Goal: Task Accomplishment & Management: Manage account settings

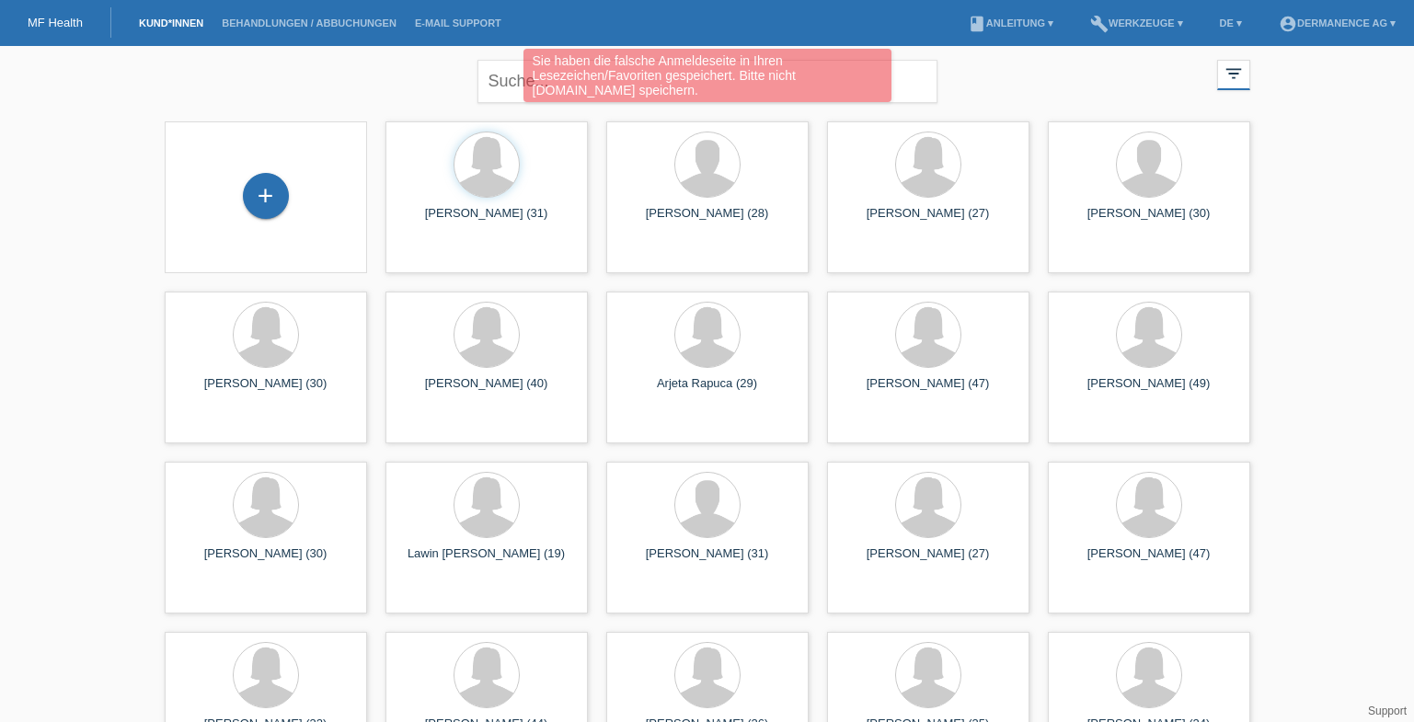
click at [535, 75] on div "Sie haben die falsche Anmeldeseite in Ihren Lesezeichen/Favoriten gespeichert. …" at bounding box center [708, 75] width 368 height 53
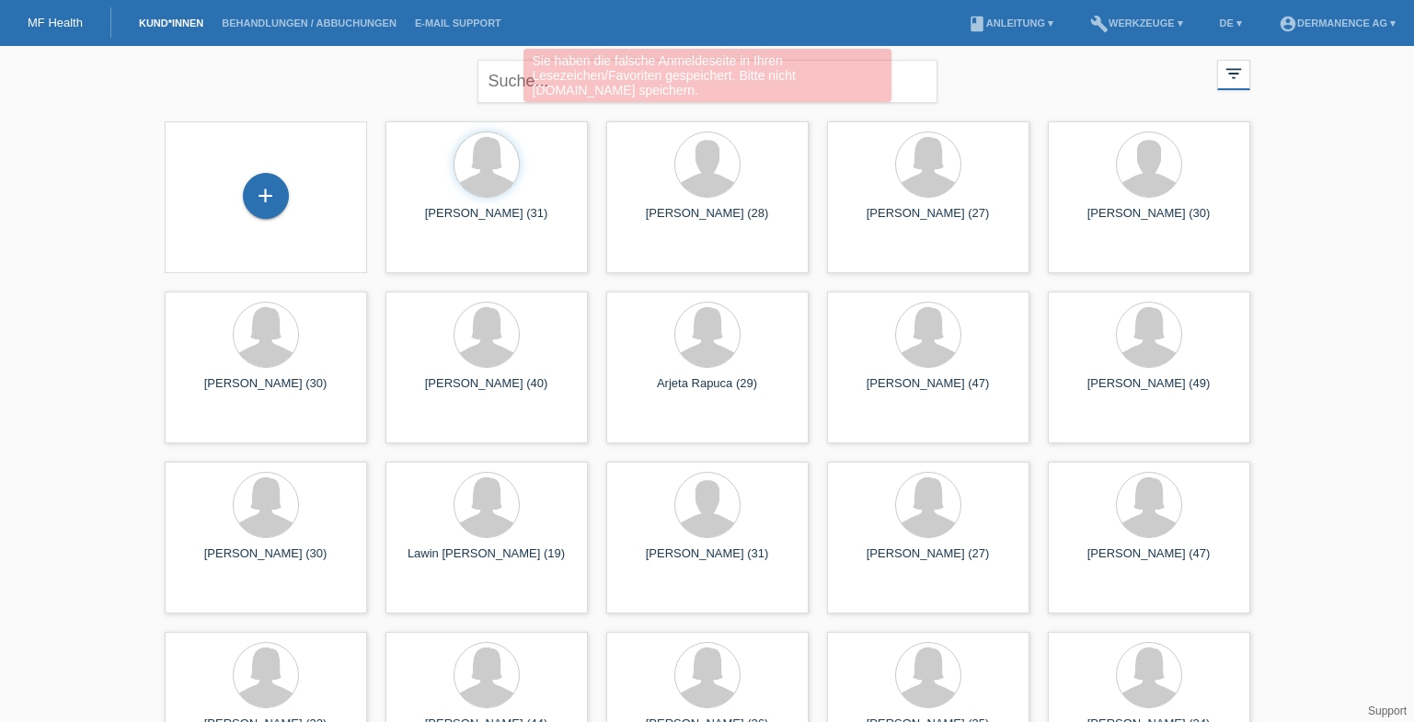
click at [535, 75] on div "Sie haben die falsche Anmeldeseite in Ihren Lesezeichen/Favoriten gespeichert. …" at bounding box center [708, 75] width 368 height 53
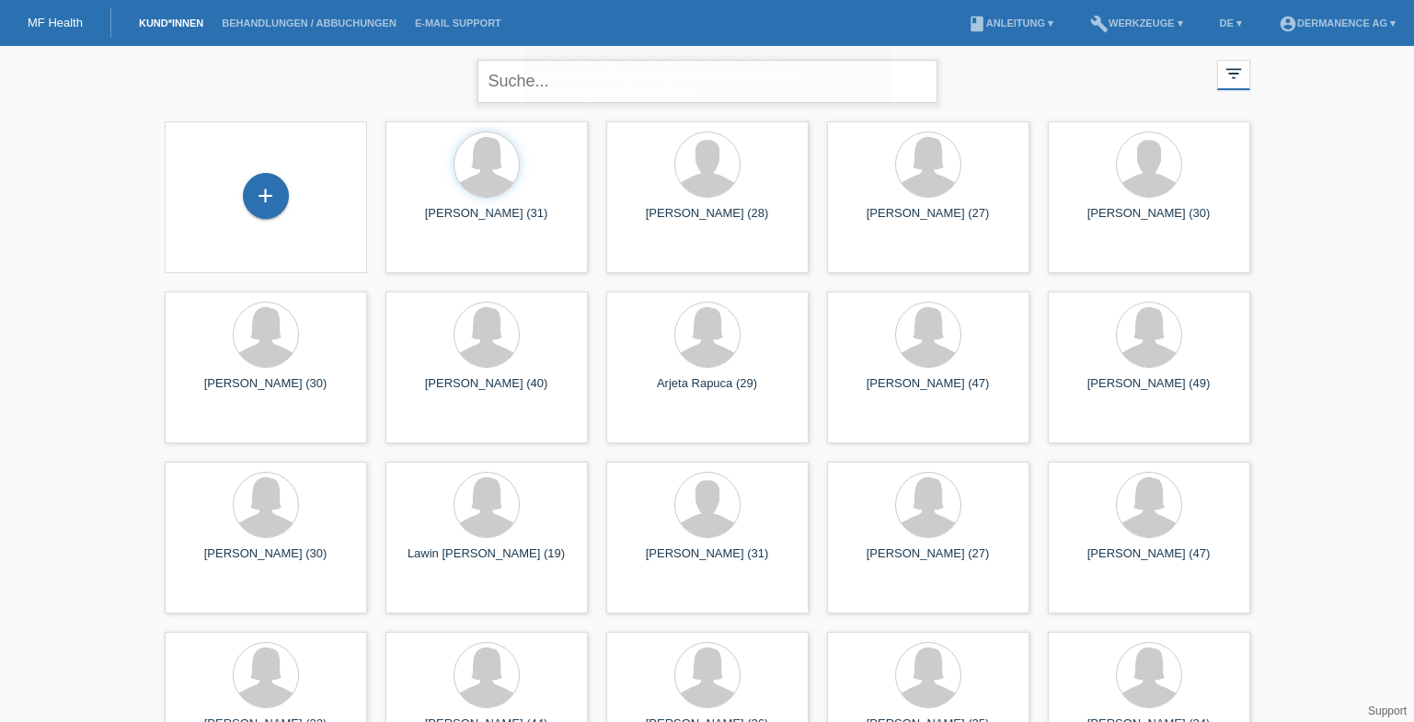
click at [529, 86] on input "text" at bounding box center [708, 81] width 460 height 43
type input "fitze joel"
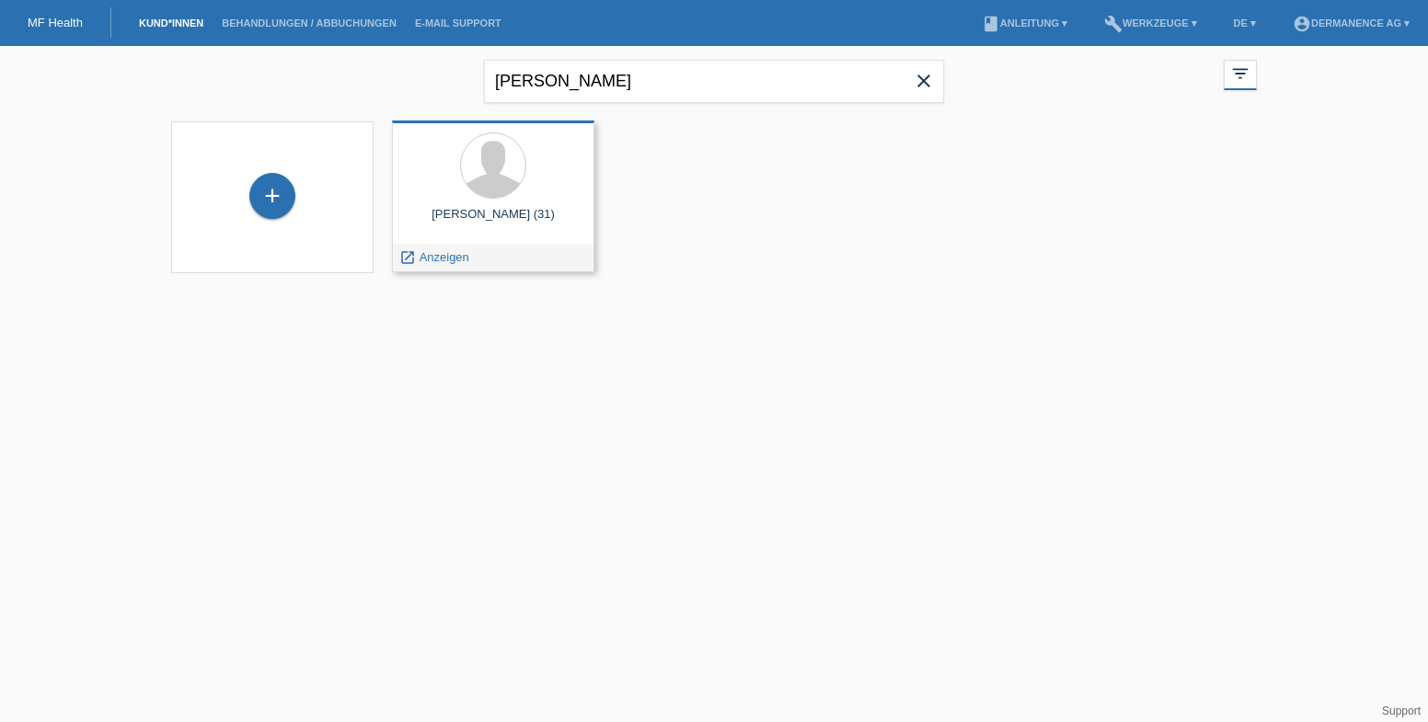
click at [421, 262] on span "Anzeigen" at bounding box center [445, 257] width 50 height 14
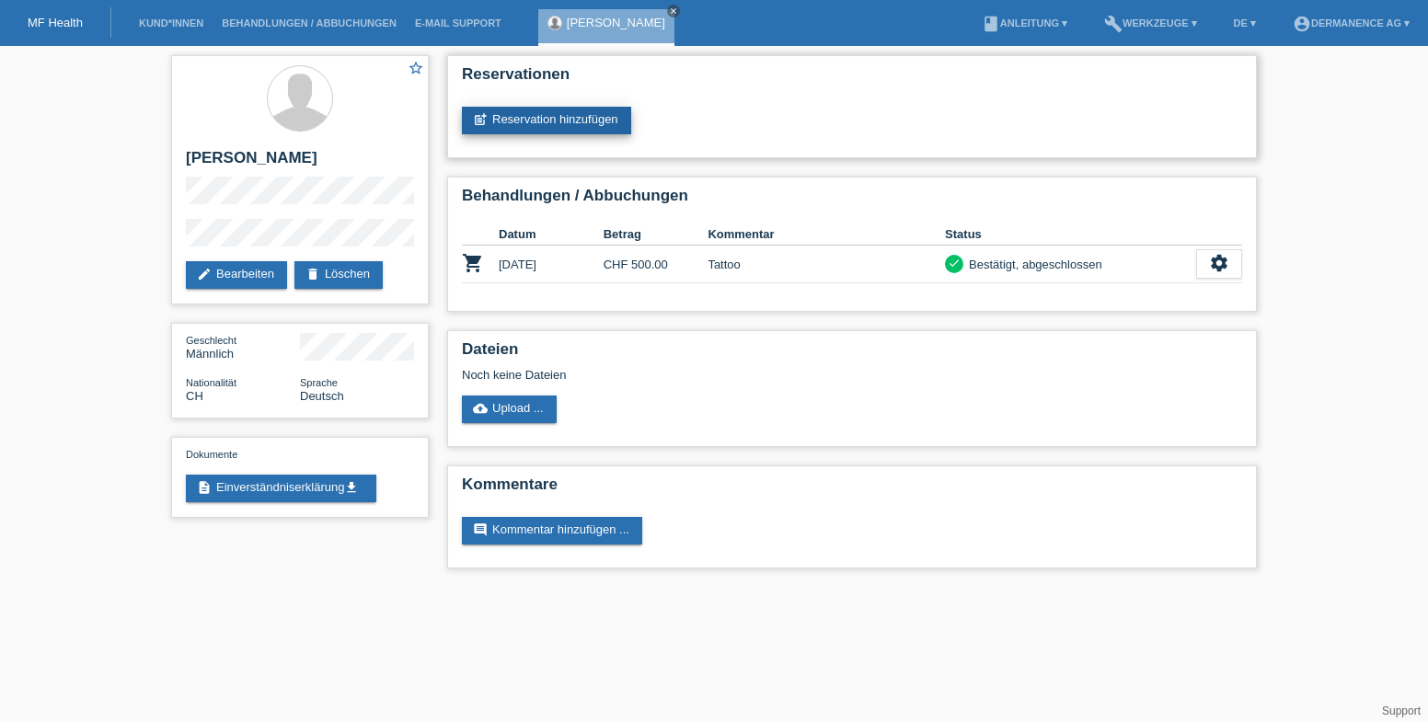
click at [557, 116] on link "post_add Reservation hinzufügen" at bounding box center [546, 121] width 169 height 28
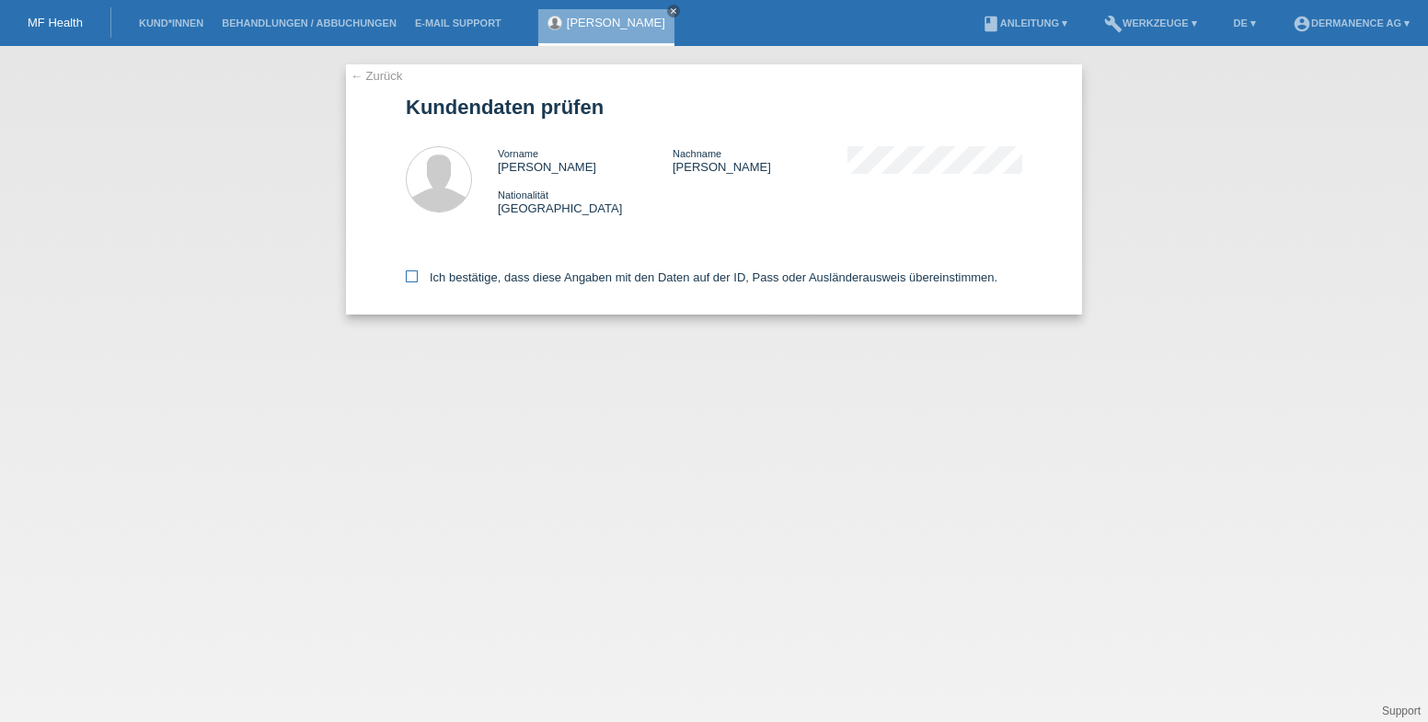
click at [438, 280] on label "Ich bestätige, dass diese Angaben mit den Daten auf der ID, Pass oder Ausländer…" at bounding box center [702, 278] width 592 height 14
click at [418, 280] on input "Ich bestätige, dass diese Angaben mit den Daten auf der ID, Pass oder Ausländer…" at bounding box center [412, 277] width 12 height 12
checkbox input "true"
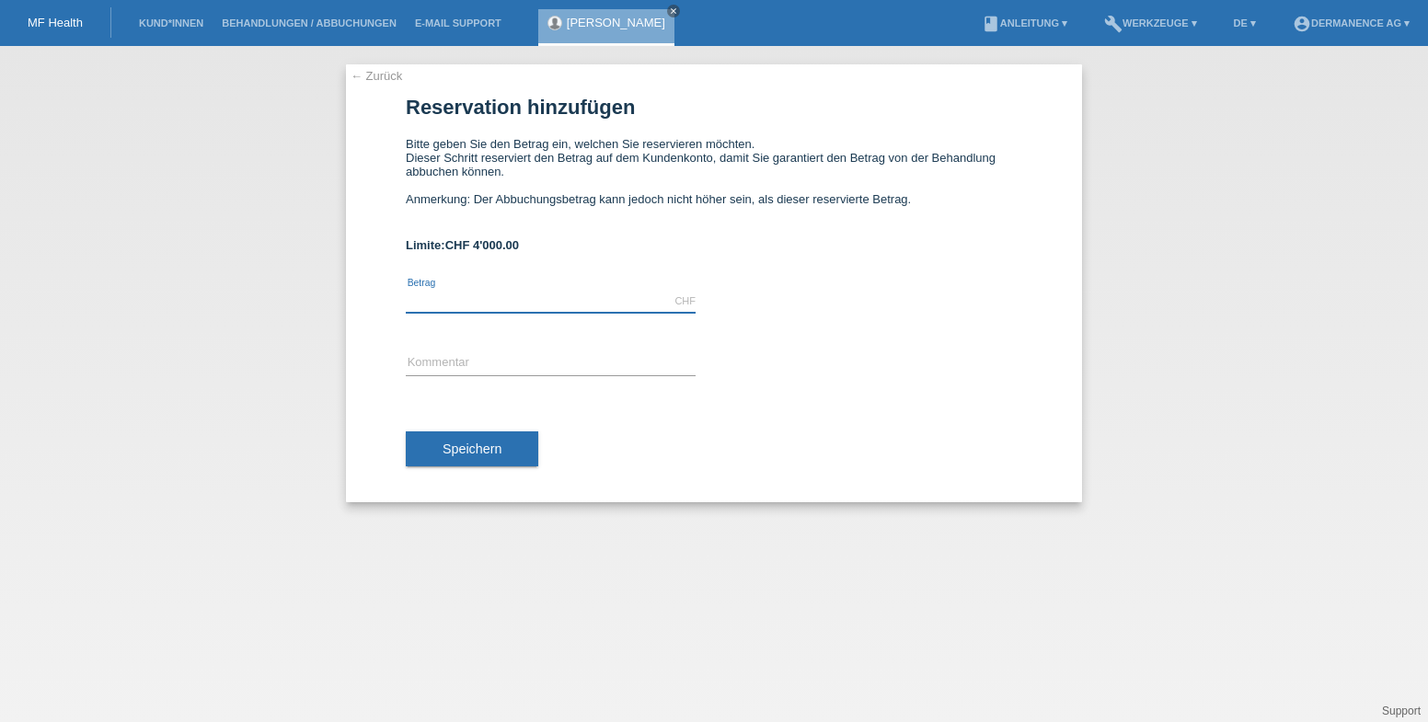
click at [462, 305] on input "text" at bounding box center [551, 301] width 290 height 23
type input "500.00"
drag, startPoint x: 449, startPoint y: 349, endPoint x: 475, endPoint y: 391, distance: 49.5
click at [449, 350] on div "error Kommentar" at bounding box center [551, 364] width 290 height 63
click at [468, 448] on span "Speichern" at bounding box center [472, 449] width 59 height 15
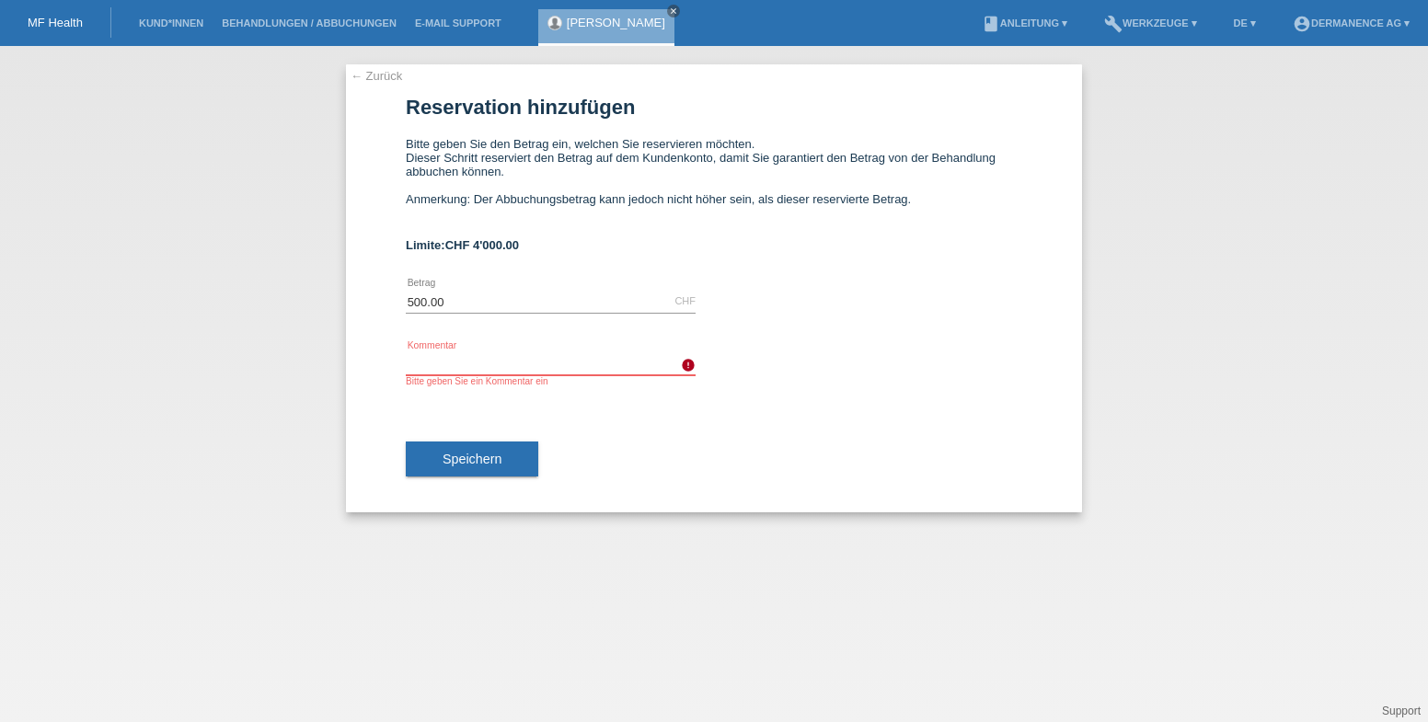
click at [482, 360] on input "text" at bounding box center [551, 363] width 290 height 23
type input "A"
type input "2. Laser"
click at [437, 466] on button "Speichern" at bounding box center [472, 459] width 132 height 35
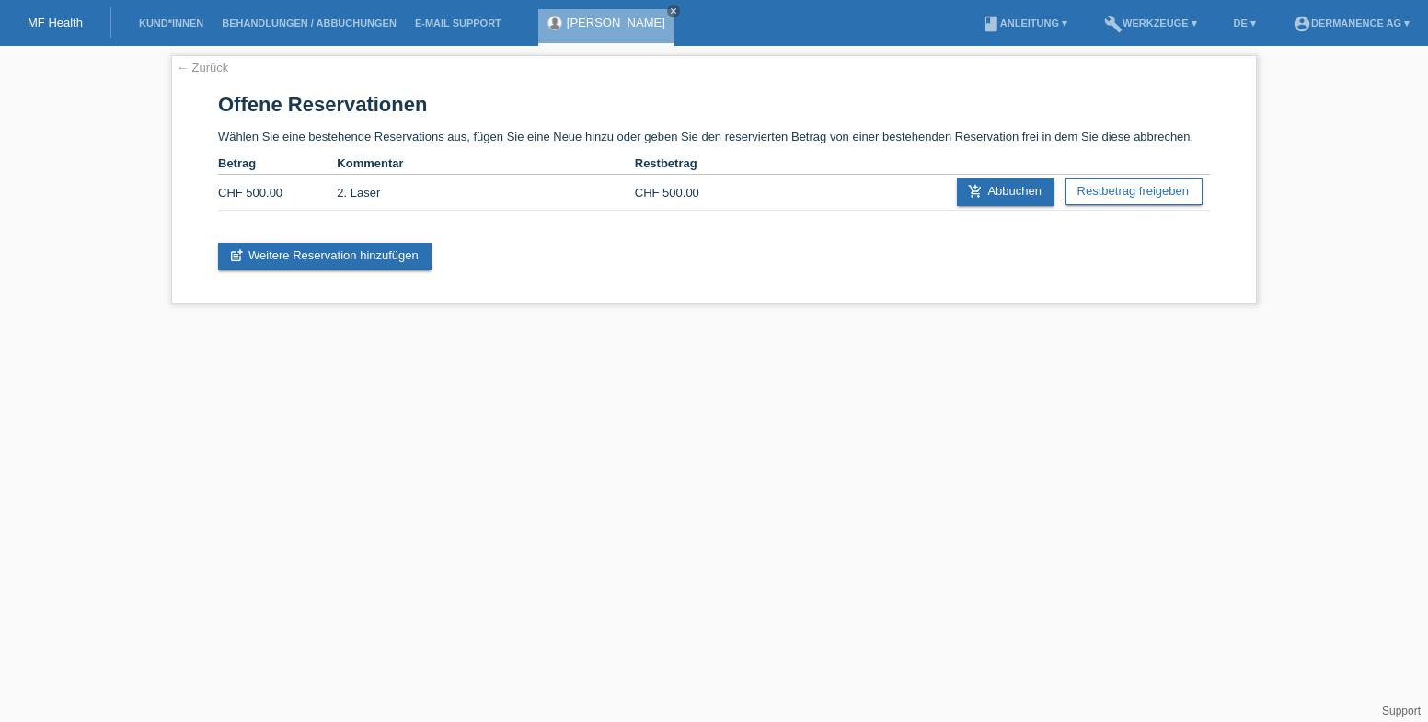
click at [591, 30] on div "[PERSON_NAME] close" at bounding box center [606, 27] width 136 height 37
click at [182, 59] on div "← Zurück Offene Reservationen Wählen Sie eine bestehende Reservations aus, füge…" at bounding box center [714, 179] width 1086 height 248
click at [192, 66] on link "← Zurück" at bounding box center [203, 68] width 52 height 14
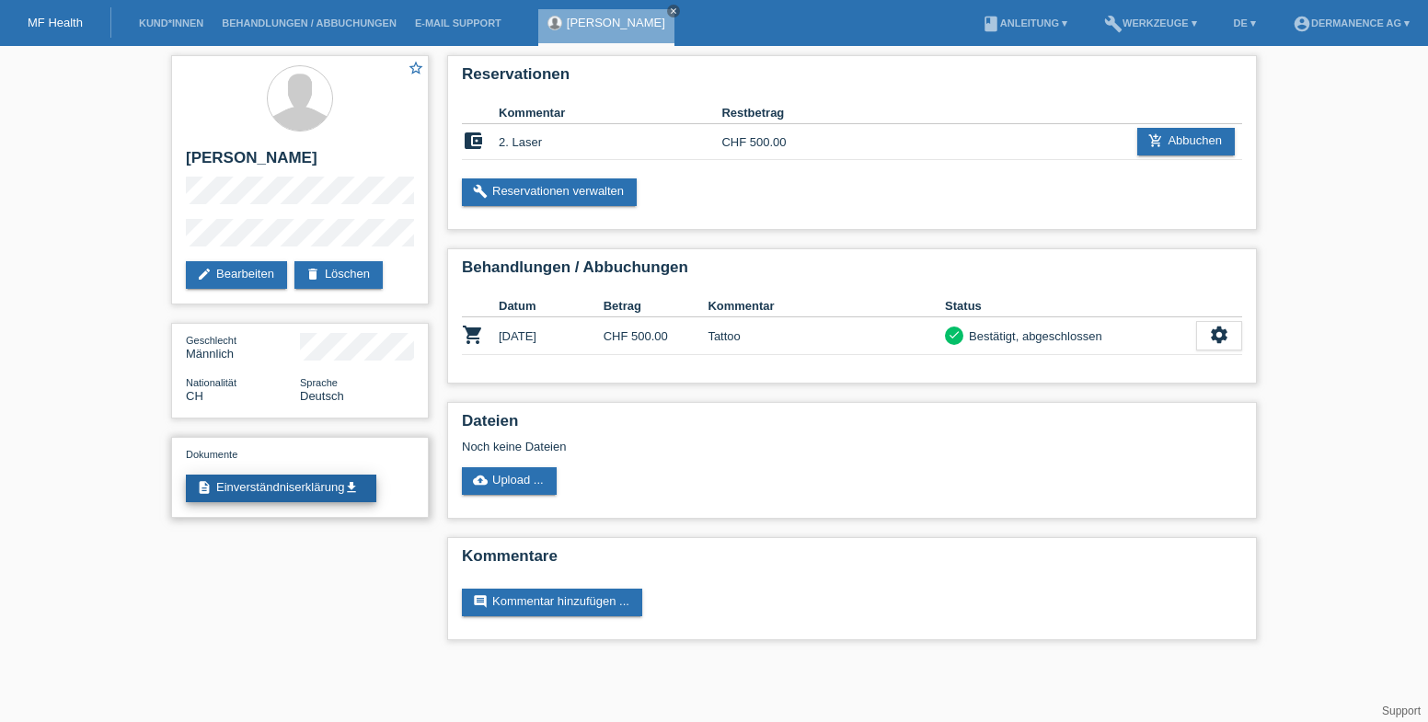
click at [305, 492] on link "description Einverständniserklärung get_app" at bounding box center [281, 489] width 190 height 28
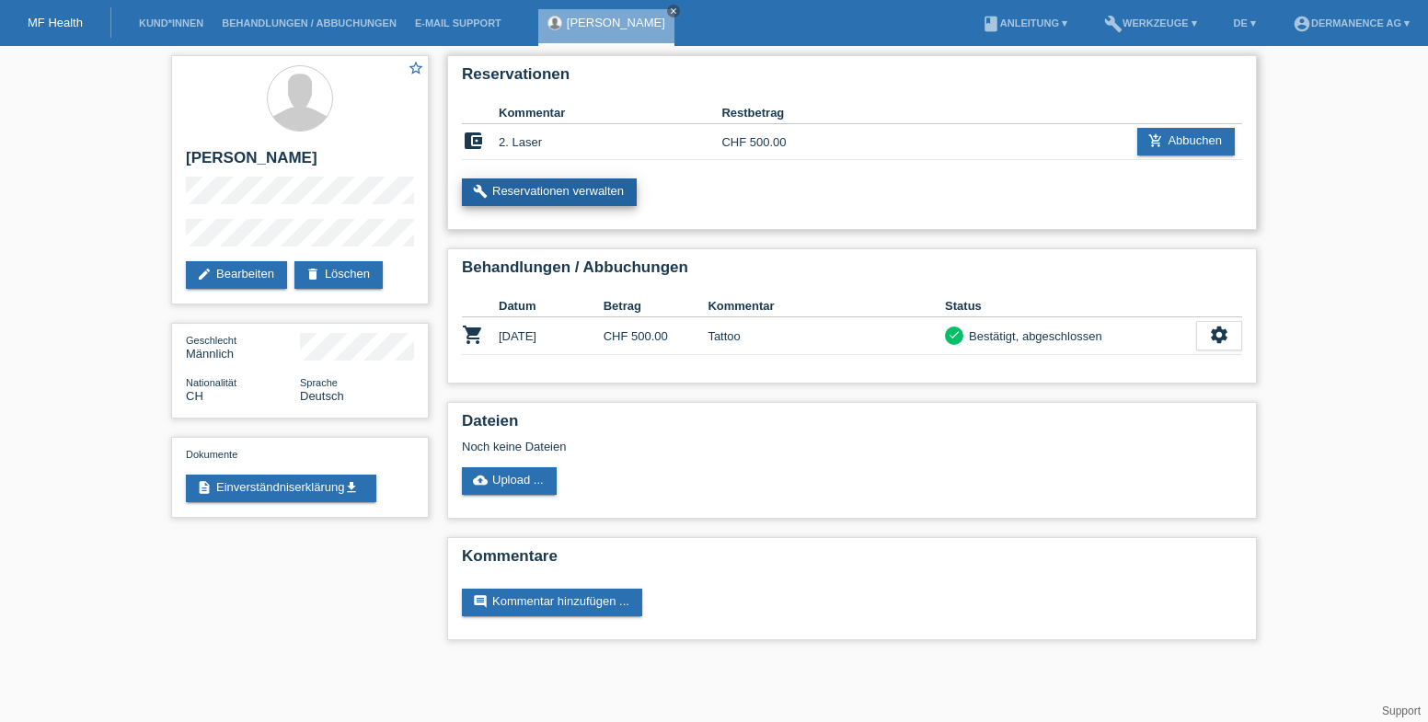
click at [511, 194] on link "build Reservationen verwalten" at bounding box center [549, 192] width 175 height 28
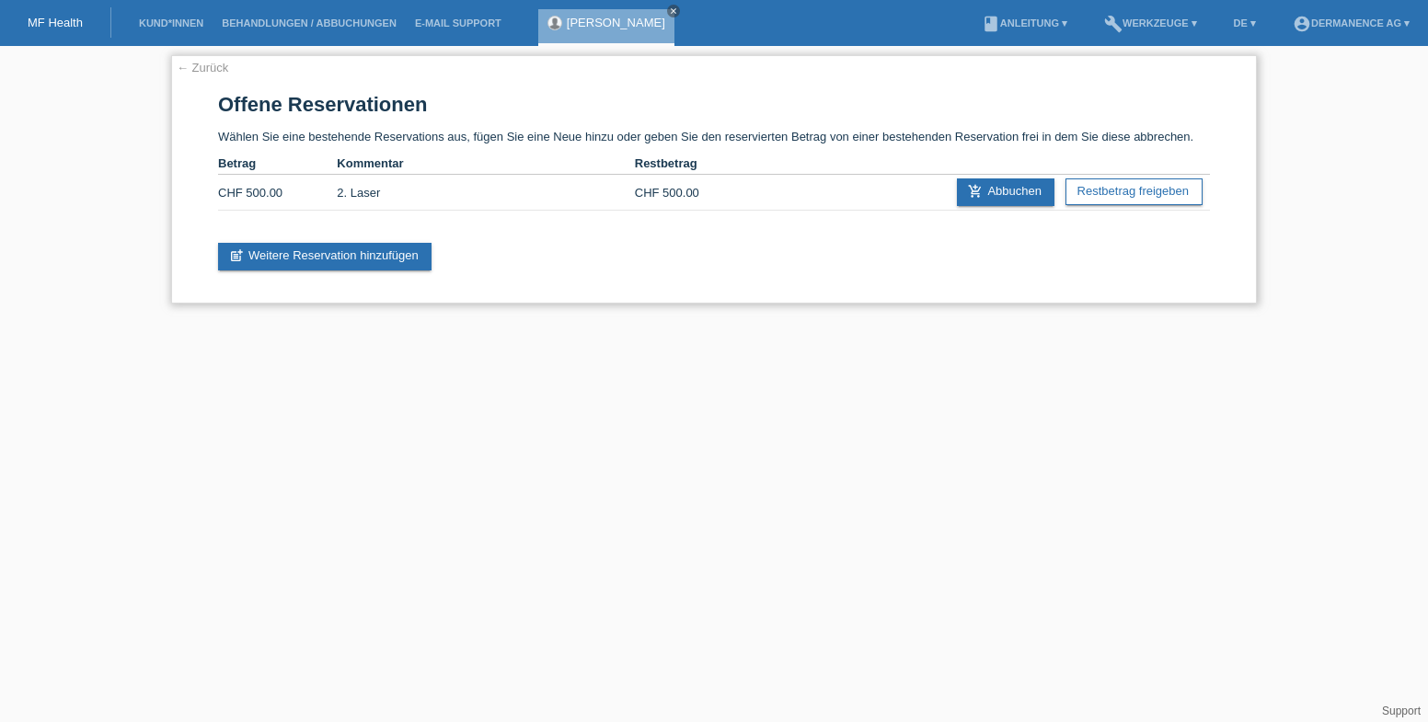
drag, startPoint x: 672, startPoint y: 196, endPoint x: 712, endPoint y: 191, distance: 40.7
click at [674, 196] on td "CHF 500.00" at bounding box center [694, 193] width 119 height 36
click at [978, 196] on link "add_shopping_cart Abbuchen" at bounding box center [1006, 192] width 98 height 28
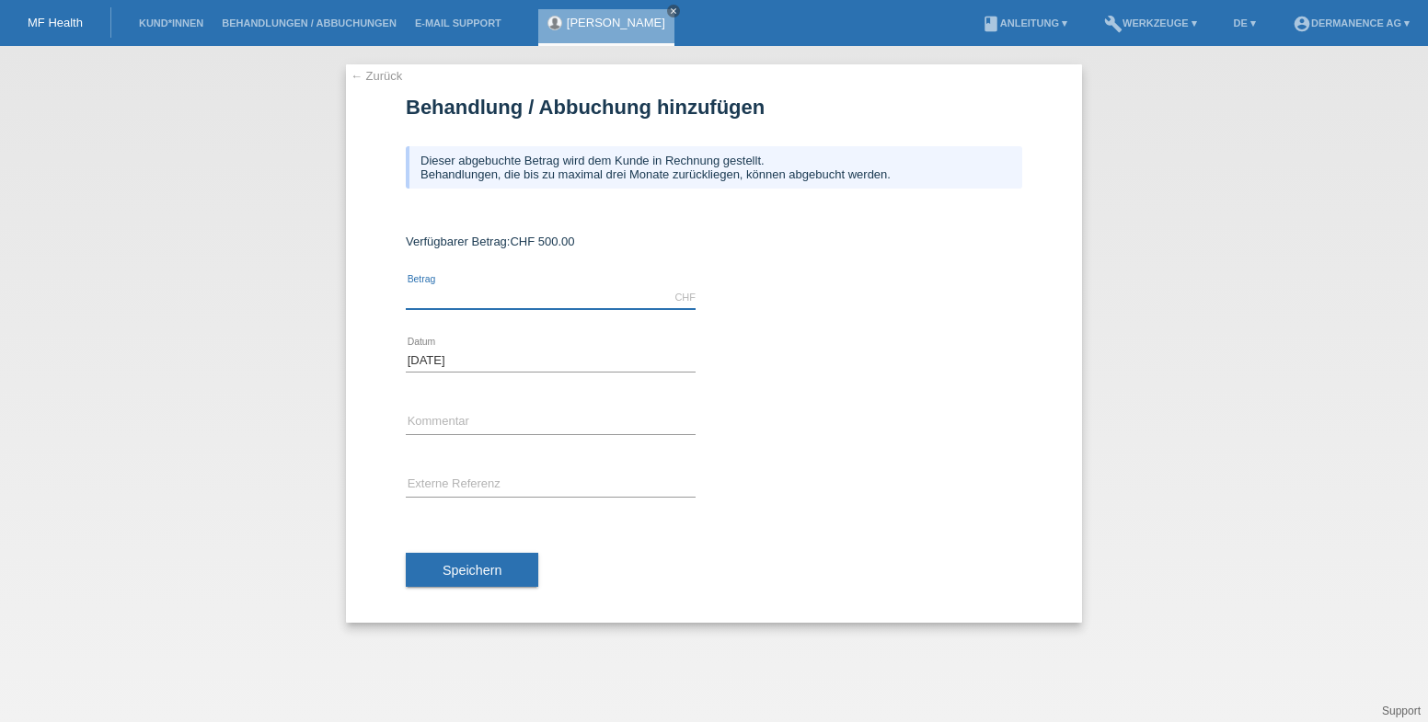
click at [478, 299] on input "text" at bounding box center [551, 297] width 290 height 23
type input "500.00"
click at [488, 431] on input "text" at bounding box center [551, 422] width 290 height 23
type input "2"
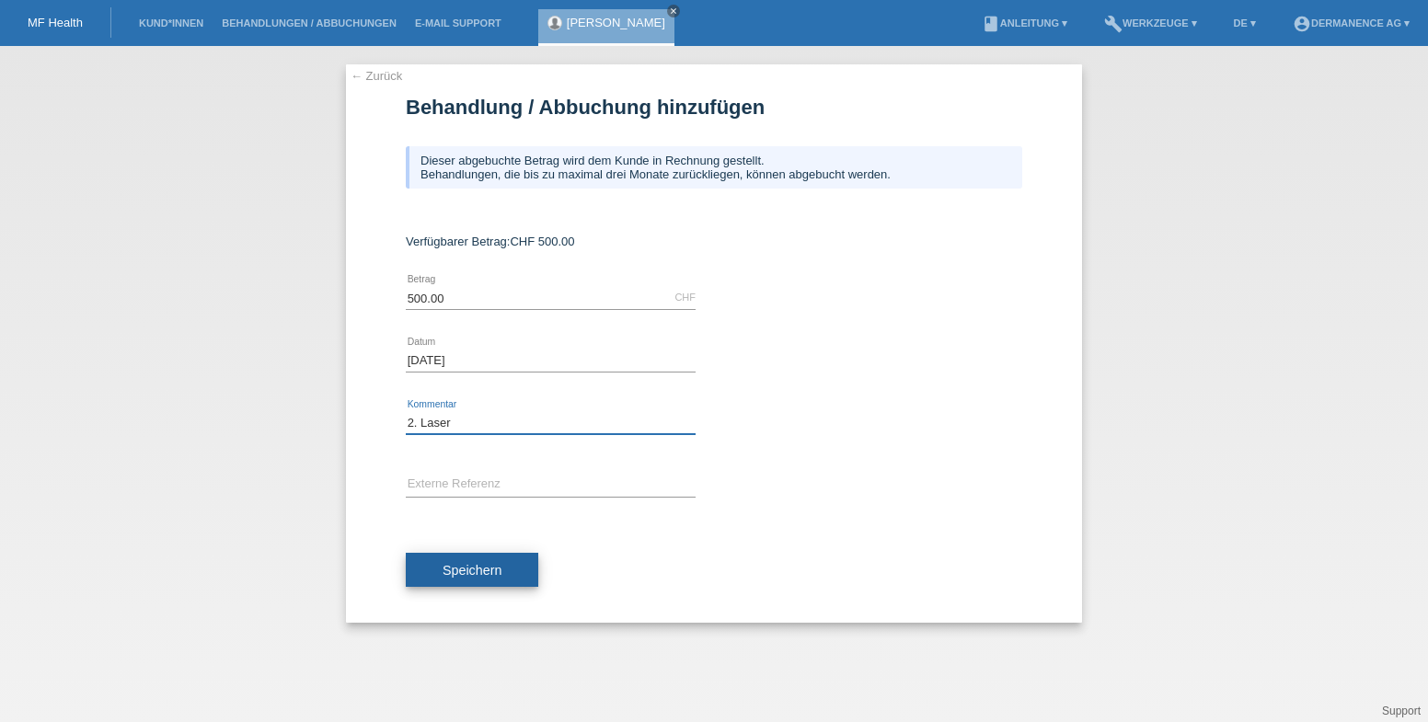
type input "2. Laser"
click at [457, 580] on button "Speichern" at bounding box center [472, 570] width 132 height 35
